Goal: Task Accomplishment & Management: Complete application form

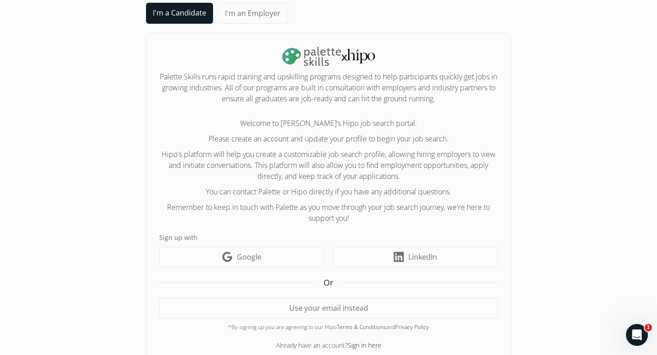
scroll to position [62, 0]
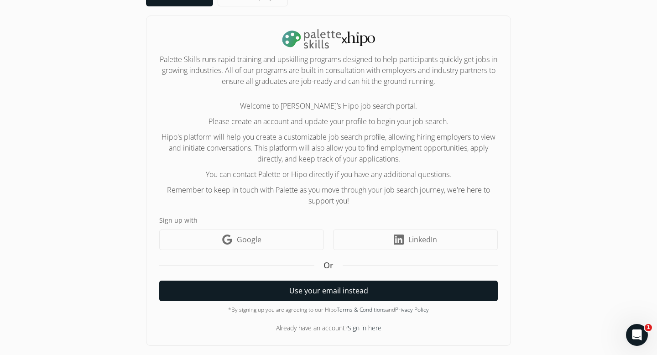
click at [355, 290] on button "Use your email instead" at bounding box center [328, 290] width 338 height 21
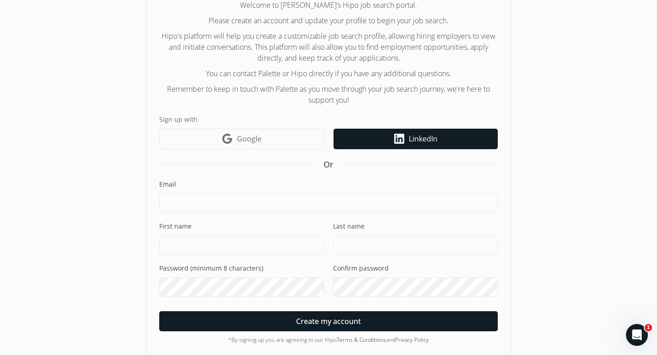
scroll to position [166, 0]
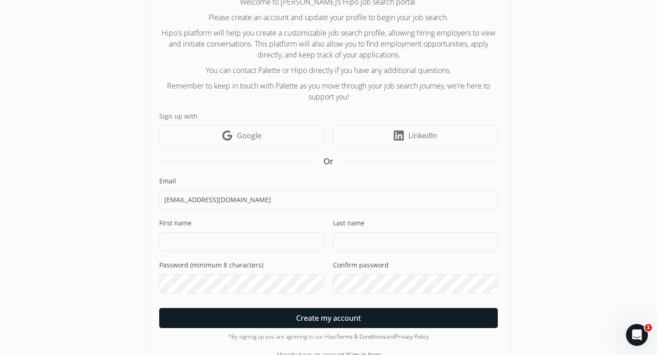
type input "[EMAIL_ADDRESS][DOMAIN_NAME]"
click at [228, 238] on input at bounding box center [241, 241] width 165 height 19
type input "[PERSON_NAME]"
click at [394, 244] on input at bounding box center [415, 241] width 165 height 19
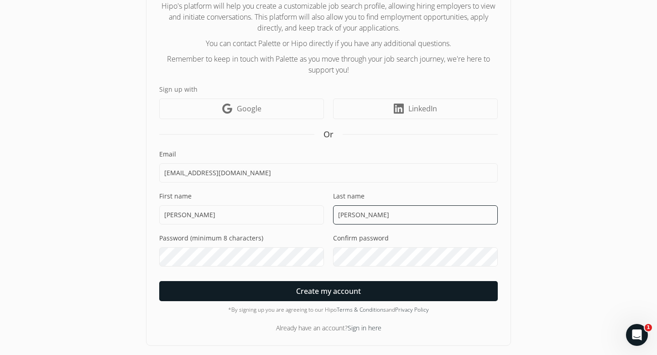
type input "[PERSON_NAME]"
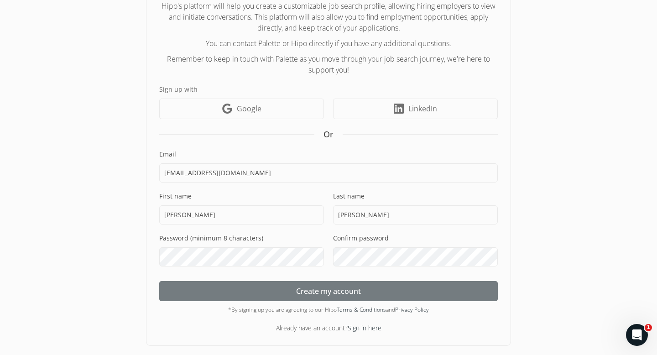
click at [325, 293] on span "Create my account" at bounding box center [328, 291] width 65 height 11
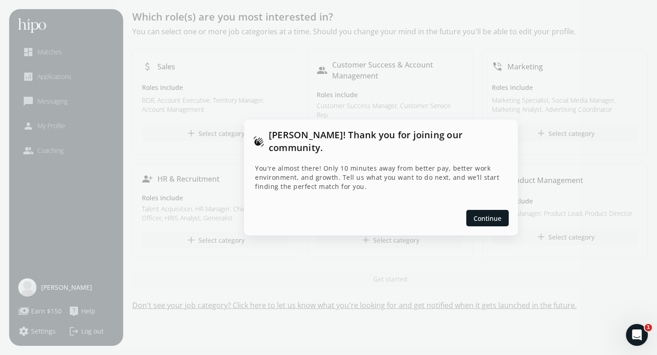
click at [497, 202] on div "Continue" at bounding box center [381, 217] width 274 height 35
click at [493, 213] on span "Continue" at bounding box center [487, 218] width 28 height 10
